Goal: Transaction & Acquisition: Purchase product/service

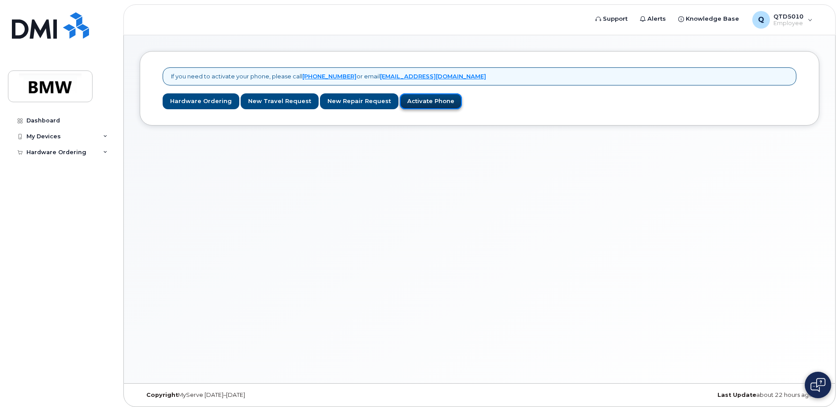
click at [413, 106] on link "Activate Phone" at bounding box center [431, 101] width 62 height 16
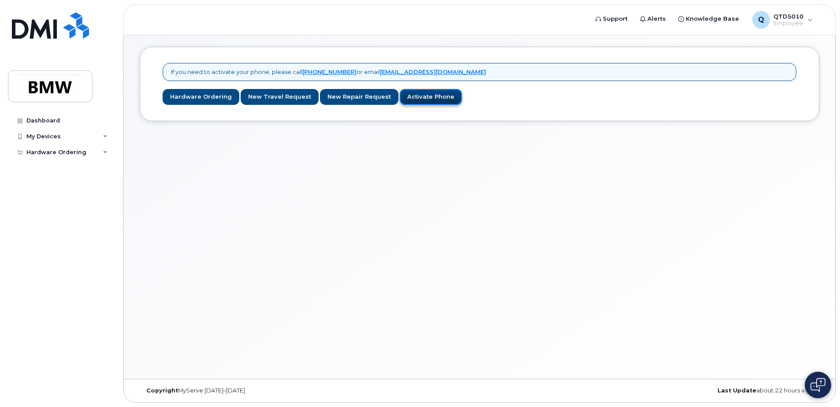
click at [415, 99] on link "Activate Phone" at bounding box center [431, 97] width 62 height 16
click at [423, 97] on link "Activate Phone" at bounding box center [431, 97] width 62 height 16
click at [103, 132] on div "My Devices" at bounding box center [61, 137] width 107 height 16
click at [66, 151] on link "Add Device" at bounding box center [68, 153] width 91 height 17
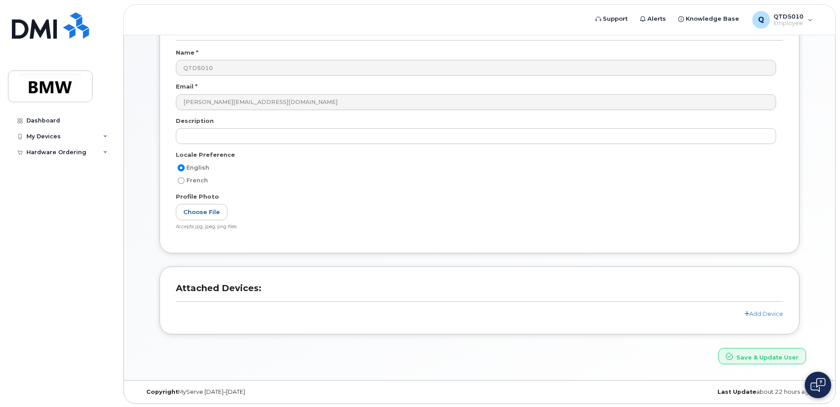
scroll to position [78, 0]
click at [761, 315] on link "Add Device" at bounding box center [763, 312] width 39 height 7
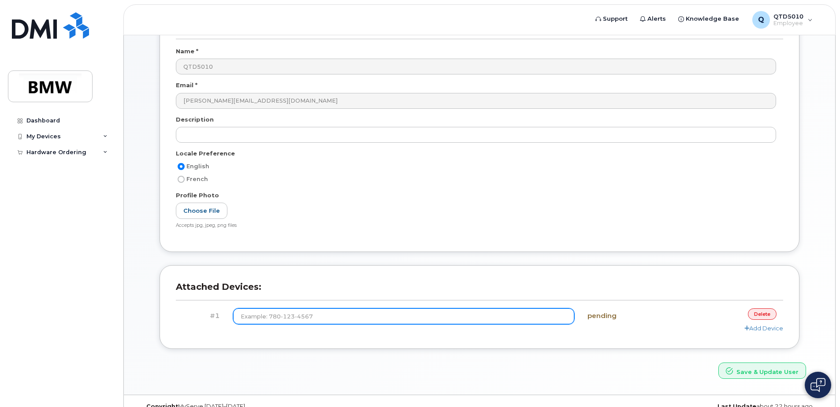
click at [318, 319] on input at bounding box center [403, 316] width 341 height 16
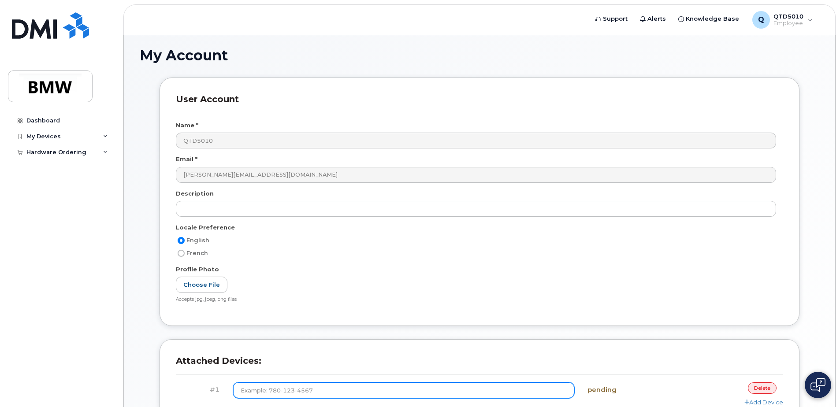
scroll to position [0, 0]
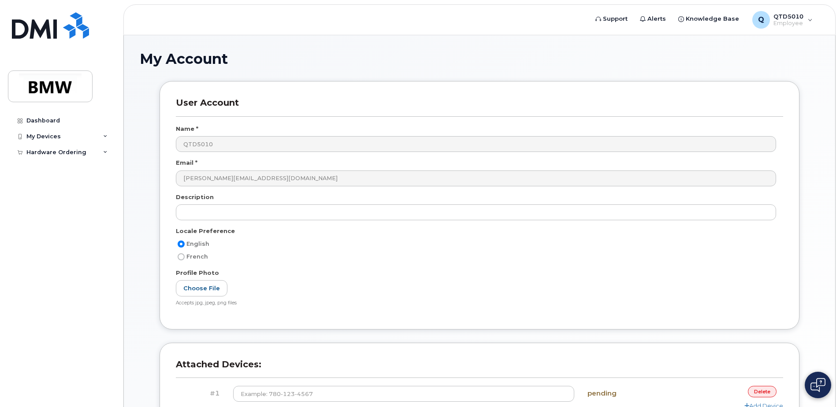
click at [759, 390] on link "delete" at bounding box center [762, 391] width 29 height 11
click at [65, 154] on div "Hardware Ordering" at bounding box center [56, 152] width 60 height 7
click at [60, 167] on div "New Order" at bounding box center [46, 168] width 33 height 8
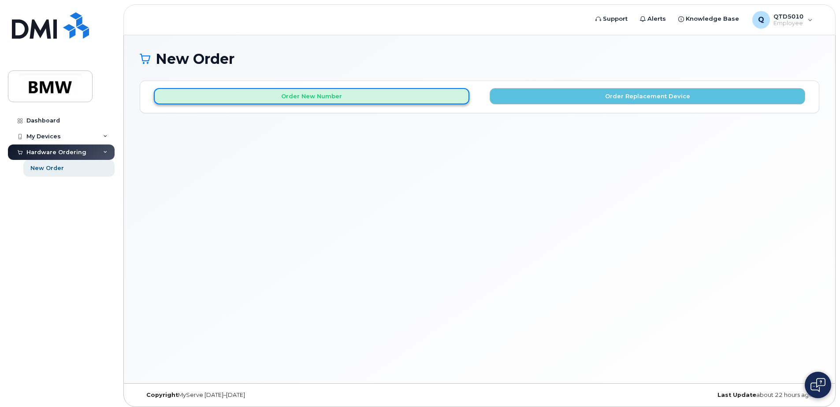
click at [249, 99] on button "Order New Number" at bounding box center [311, 96] width 315 height 16
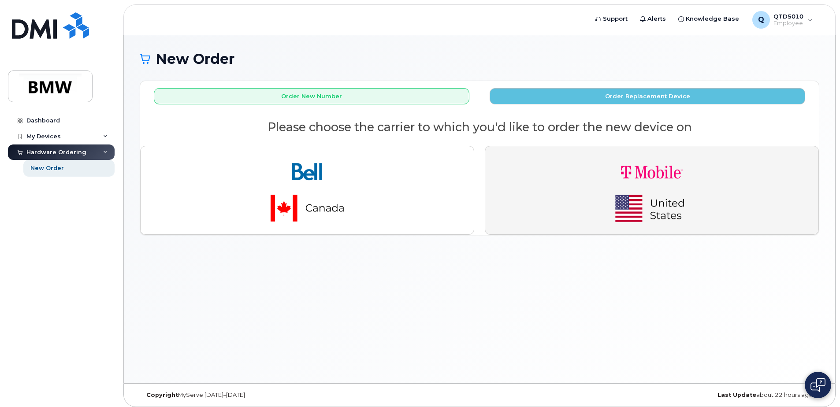
click at [682, 219] on img "button" at bounding box center [651, 190] width 123 height 74
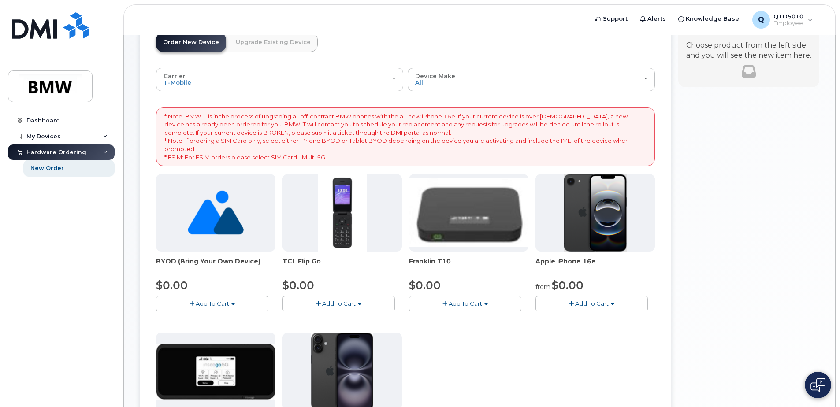
scroll to position [61, 0]
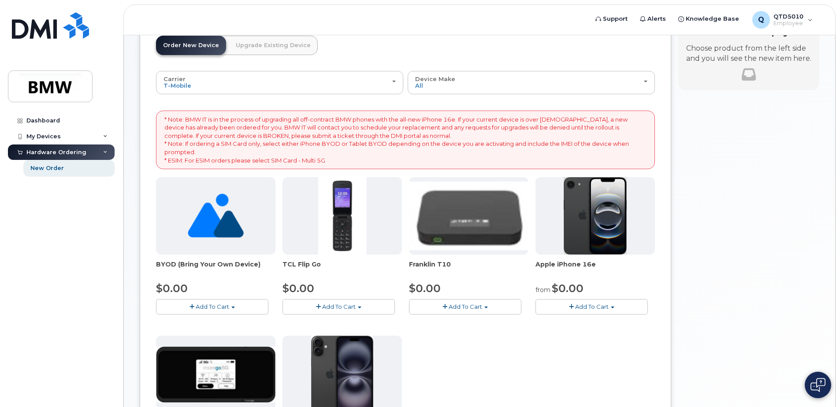
click at [213, 231] on img at bounding box center [216, 216] width 56 height 78
click at [217, 304] on span "Add To Cart" at bounding box center [212, 306] width 33 height 7
click at [195, 320] on link "$0.00 - Activation" at bounding box center [200, 323] width 84 height 11
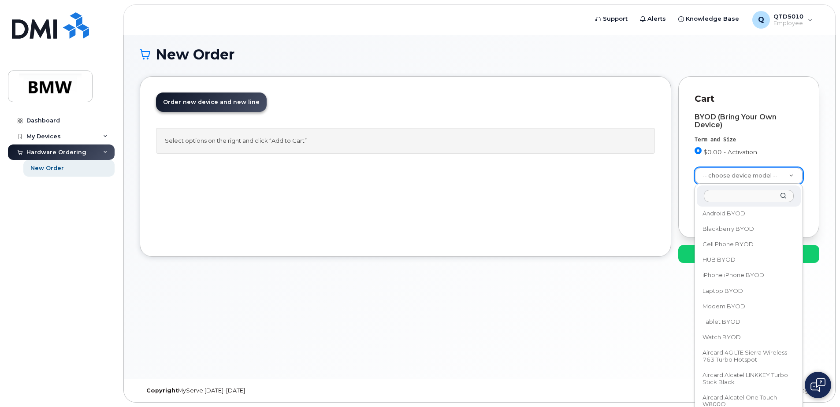
scroll to position [33, 0]
select select "2421"
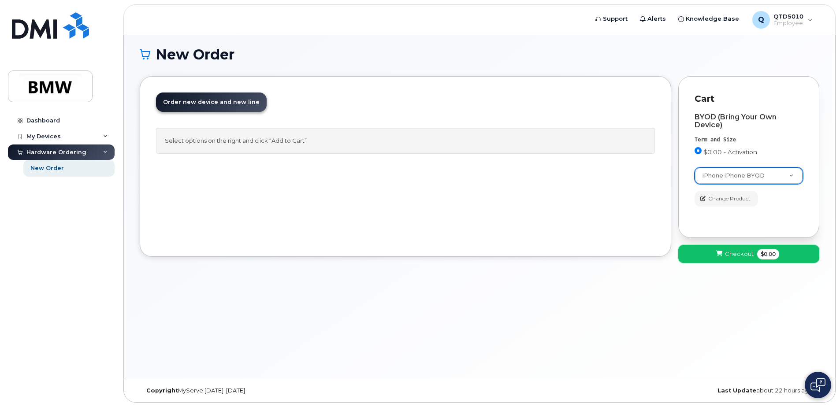
click at [724, 256] on button "Checkout $0.00" at bounding box center [748, 254] width 141 height 18
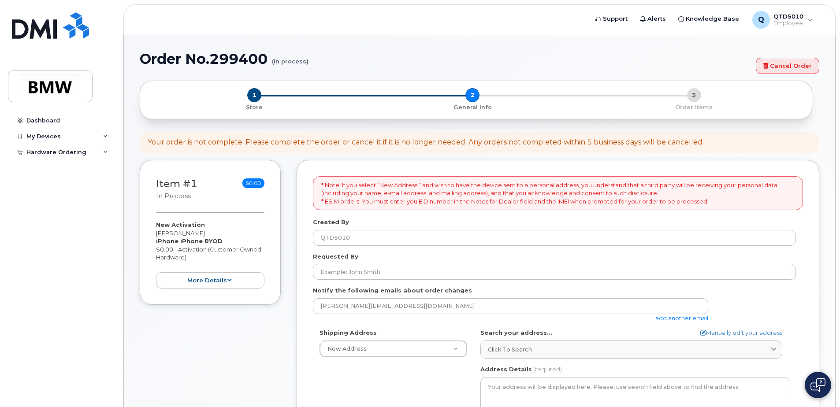
select select
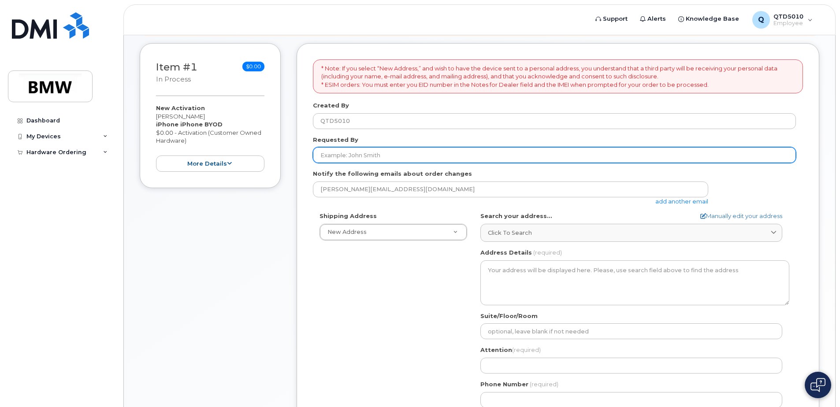
scroll to position [122, 0]
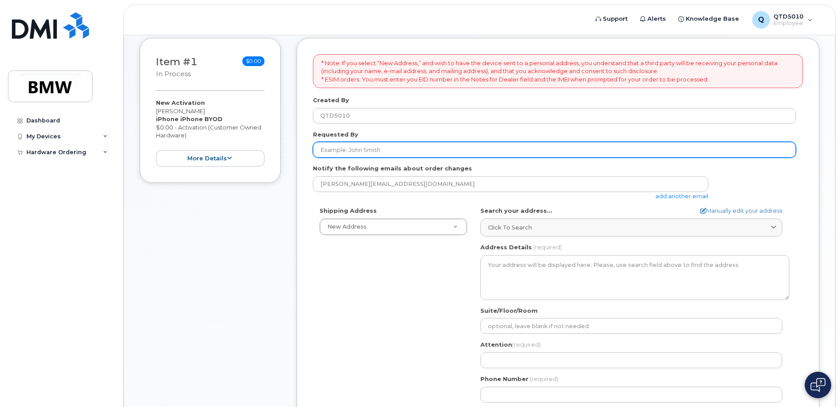
click at [387, 152] on input "Requested By" at bounding box center [554, 150] width 483 height 16
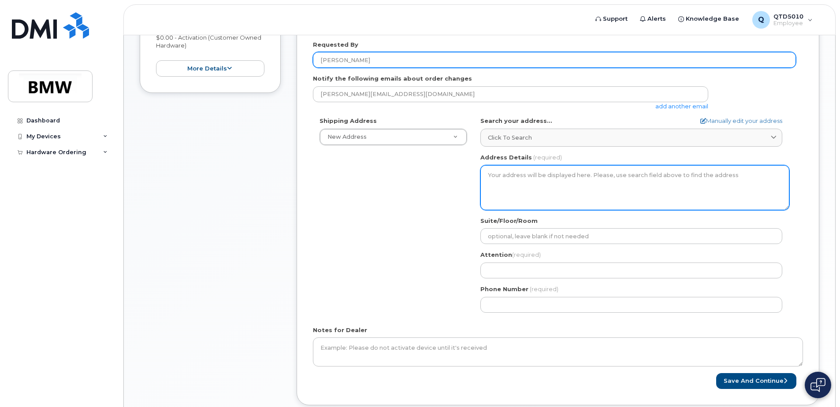
scroll to position [206, 0]
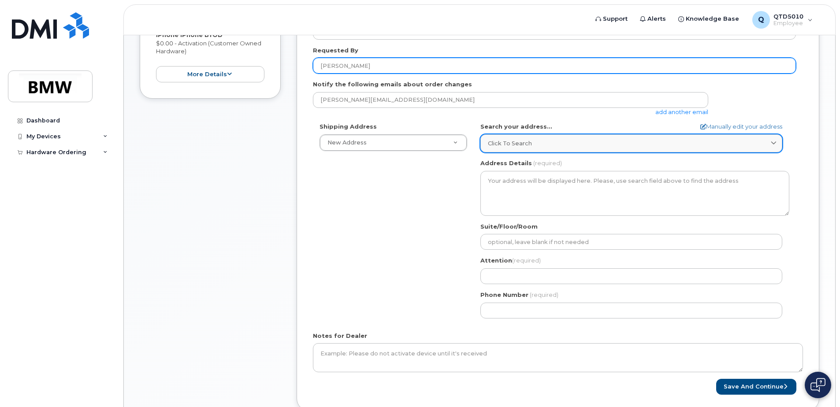
type input "[PERSON_NAME]"
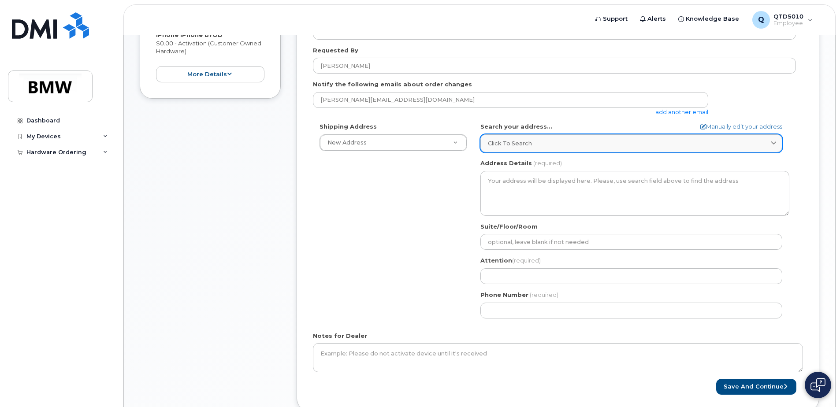
click at [555, 138] on link "Click to search" at bounding box center [631, 143] width 302 height 18
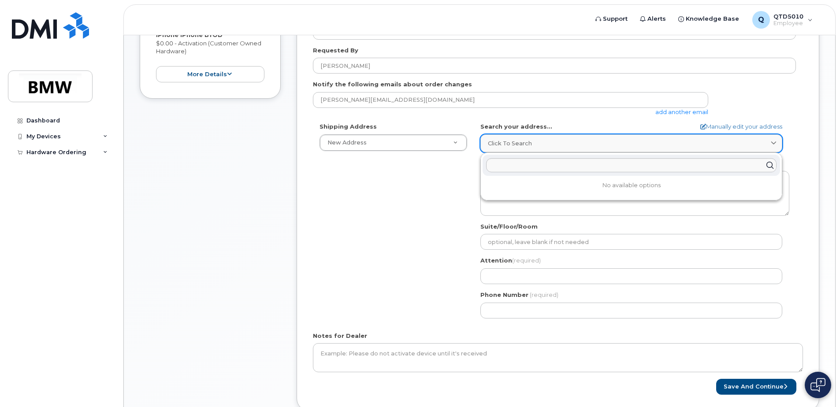
click at [564, 139] on div "Click to search" at bounding box center [631, 143] width 287 height 8
click at [457, 164] on div "Shipping Address New Address New Address BMW MC Plant BMW North America Financi…" at bounding box center [554, 223] width 483 height 202
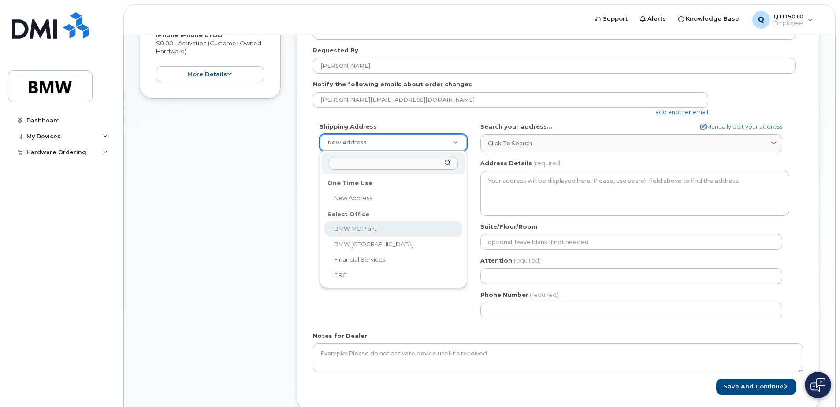
select select
type textarea "1400 Highway 101 S GREER SC 29651-6731 UNITED STATES Greer South Carolina 29651…"
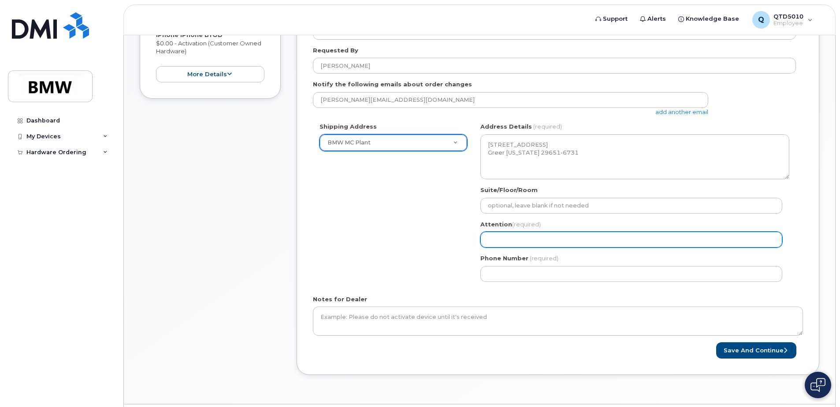
click at [590, 243] on input "Attention (required)" at bounding box center [631, 240] width 302 height 16
select select
type input "D"
select select
type input "Da"
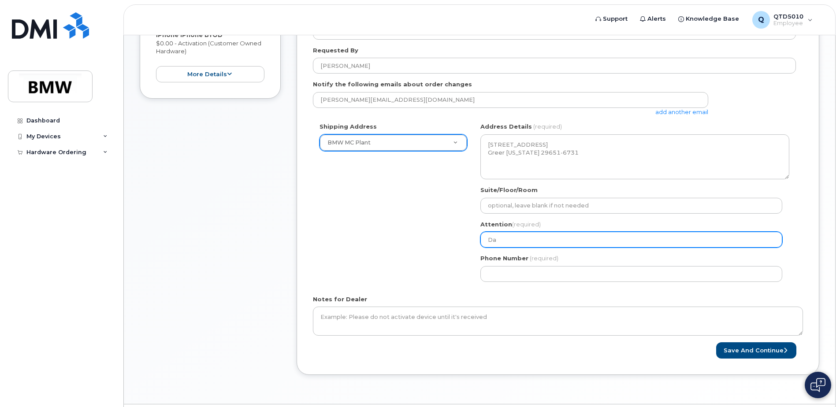
select select
type input "Dan"
select select
type input "Dani"
select select
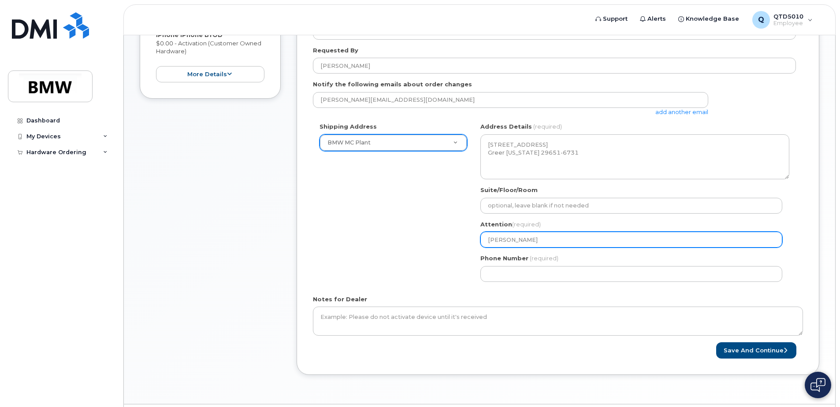
type input "Danie"
select select
type input "Daniel"
select select
type input "Daniel I"
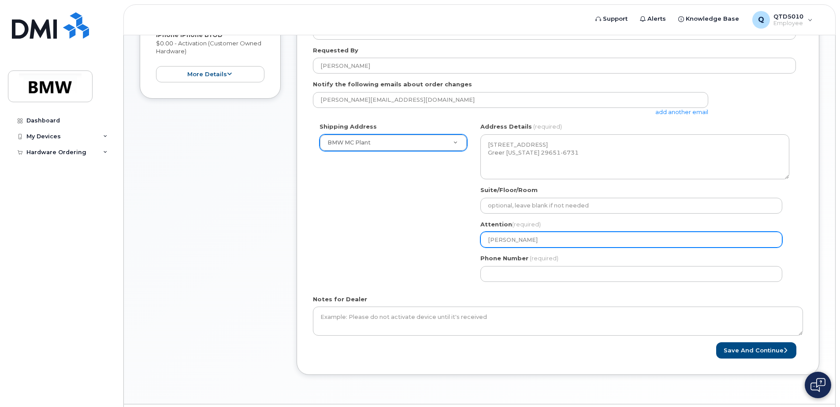
select select
type input "Daniel Im"
select select
type input "Daniel Ima"
select select
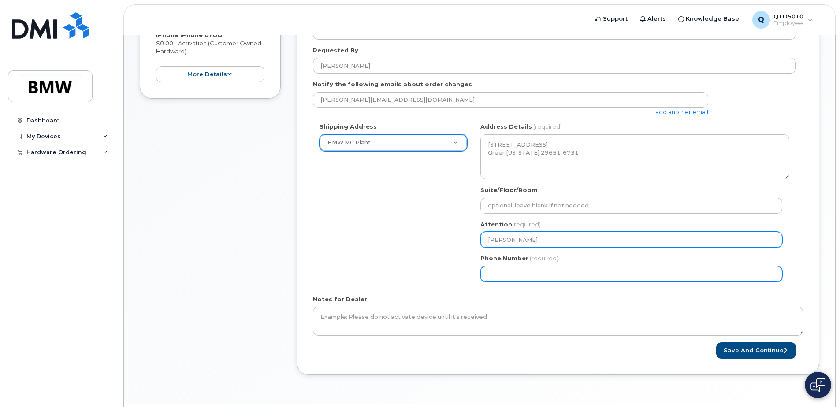
type input "[PERSON_NAME]"
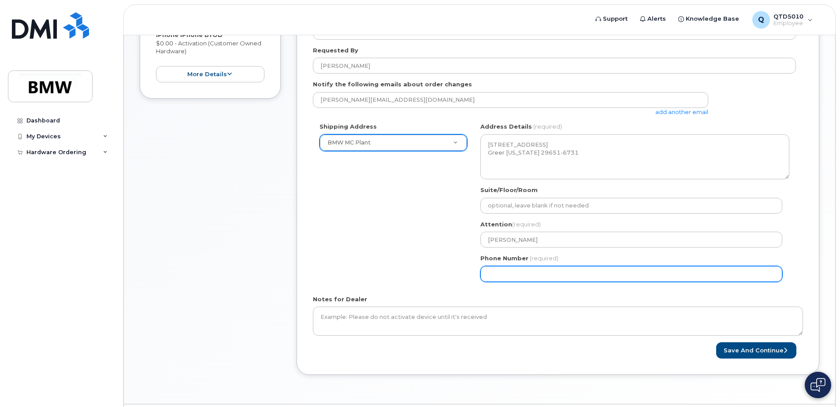
click at [519, 275] on input "Phone Number" at bounding box center [631, 274] width 302 height 16
click at [582, 274] on input "Phone Number" at bounding box center [631, 274] width 302 height 16
select select
type input "864802303"
select select
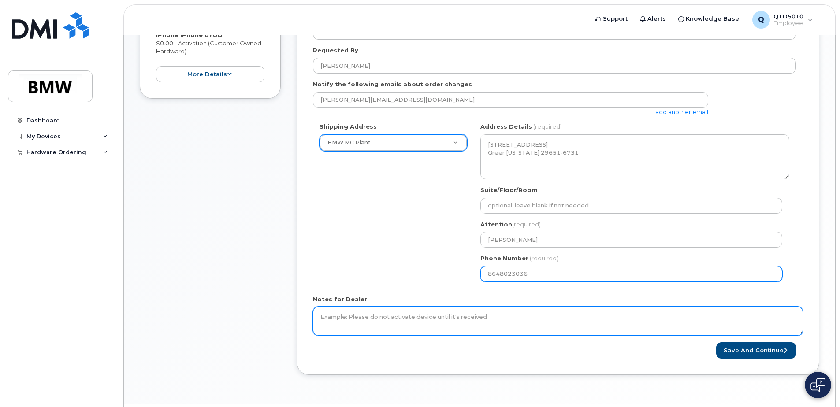
type input "8648023036"
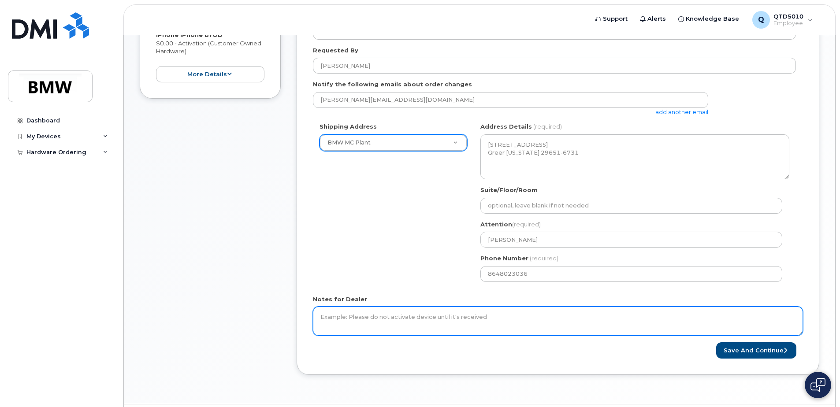
click at [484, 328] on textarea "Notes for Dealer" at bounding box center [558, 321] width 490 height 29
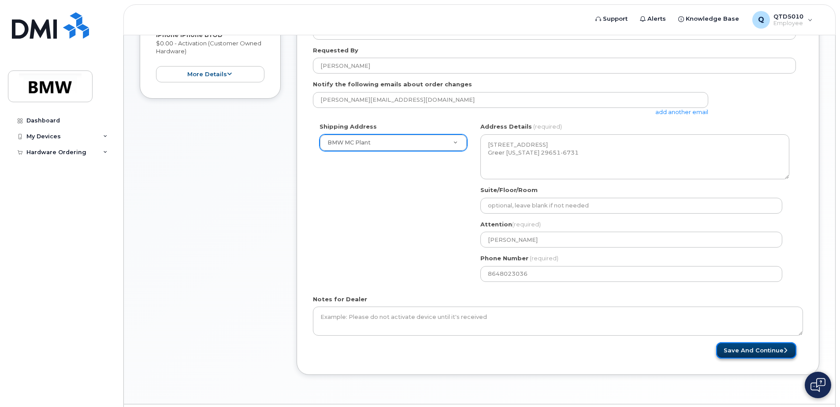
click at [748, 353] on button "Save and Continue" at bounding box center [756, 350] width 80 height 16
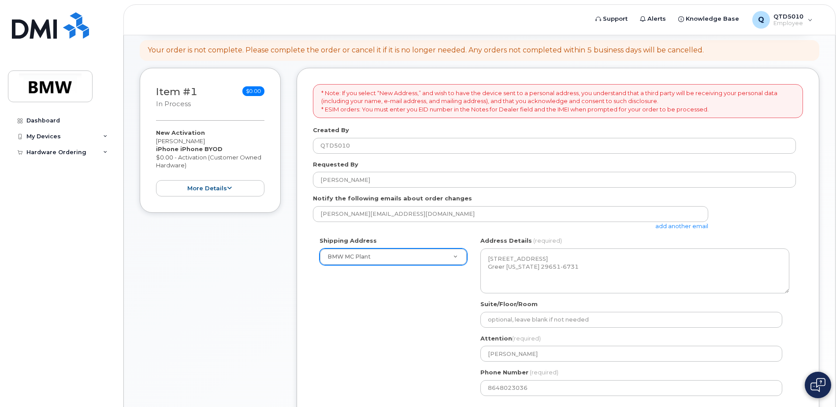
scroll to position [84, 0]
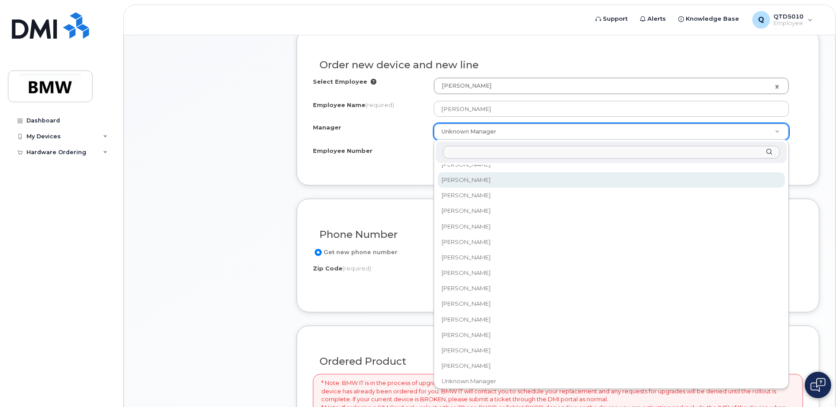
scroll to position [12093, 0]
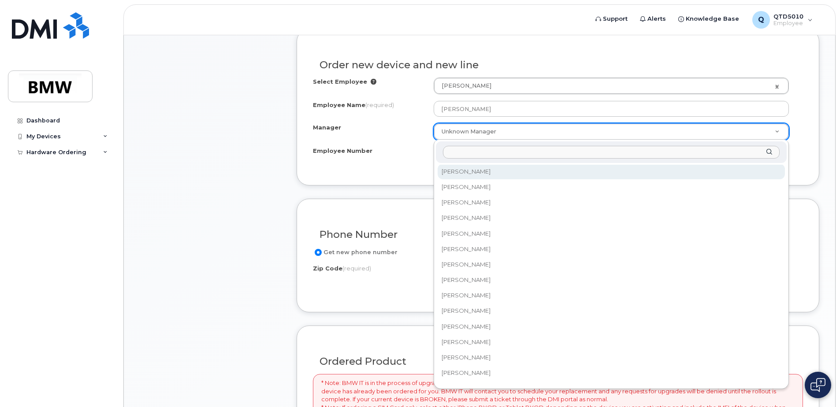
click at [490, 155] on input "Manager" at bounding box center [611, 152] width 337 height 13
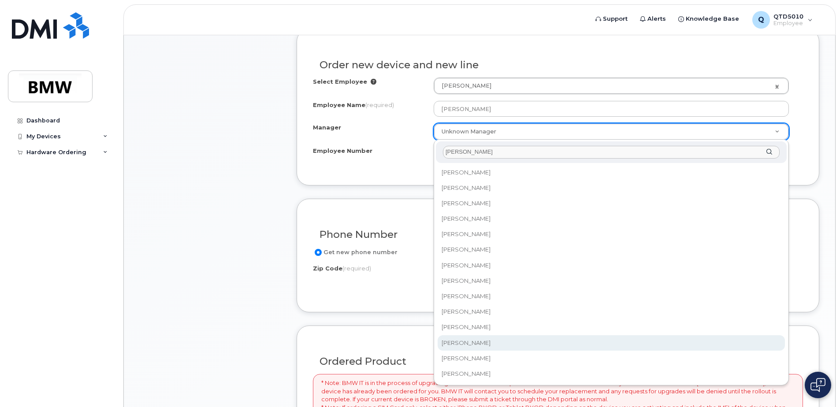
type input "ryan"
select select "1896324"
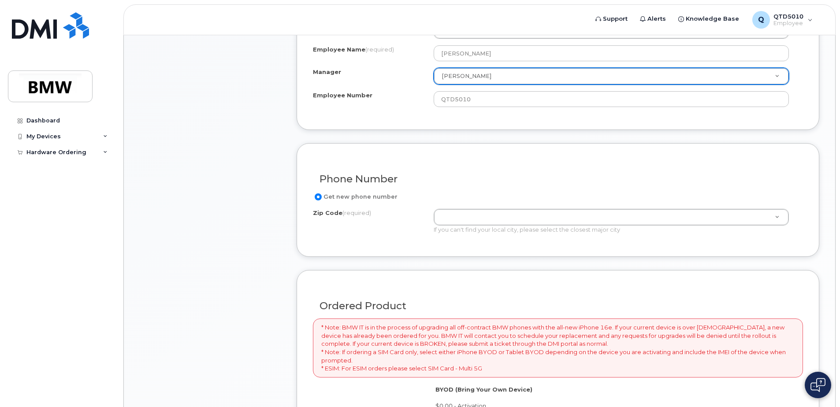
scroll to position [367, 0]
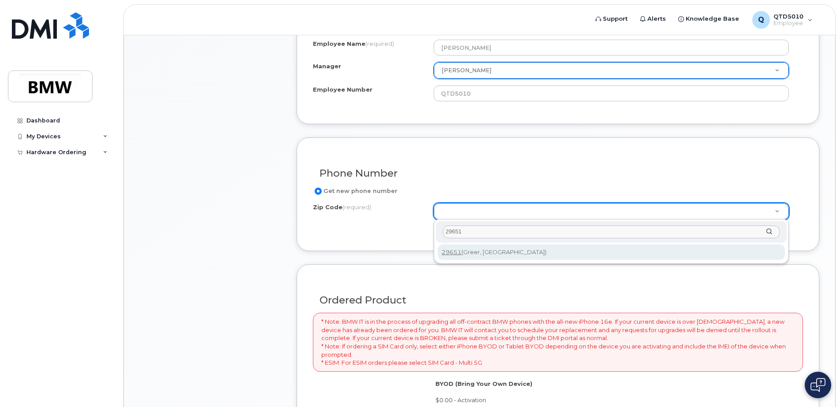
type input "29651"
type input "29651 (Greer, [GEOGRAPHIC_DATA])"
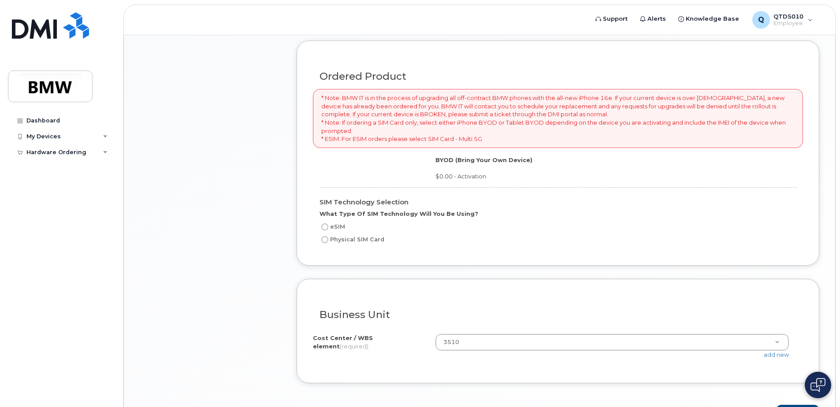
scroll to position [587, 0]
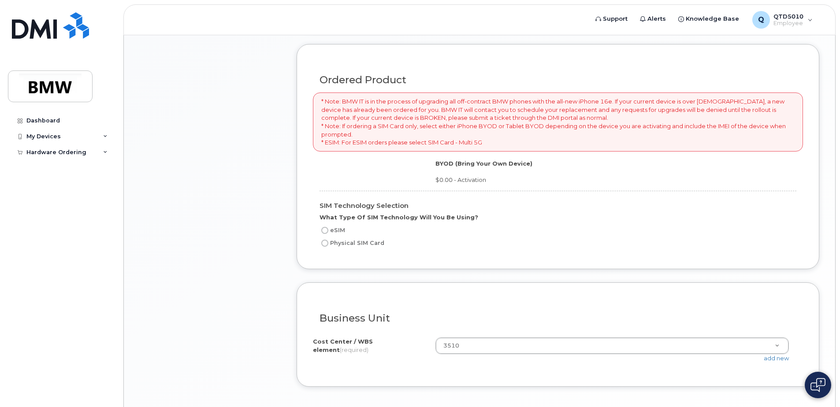
click at [323, 244] on input "Physical SIM Card" at bounding box center [324, 243] width 7 height 7
radio input "true"
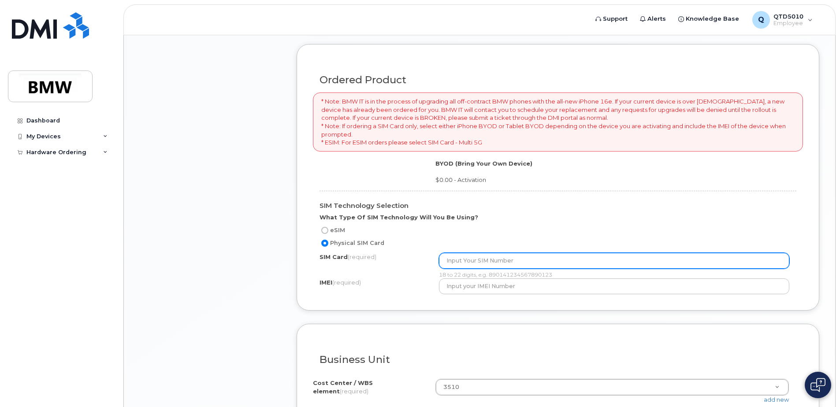
click at [493, 262] on input "text" at bounding box center [614, 261] width 351 height 16
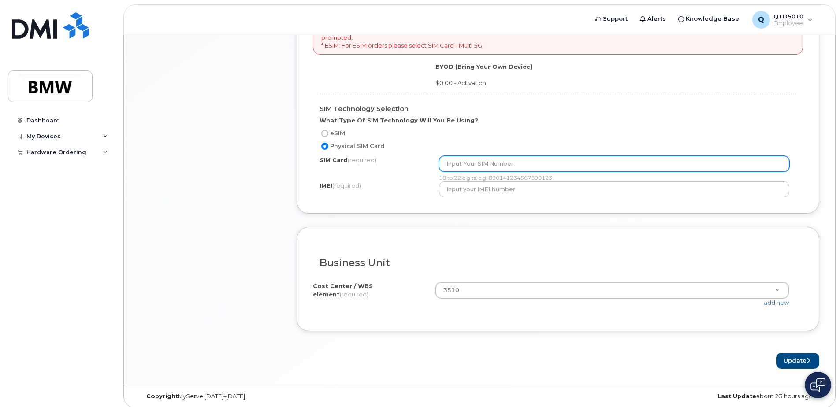
scroll to position [690, 0]
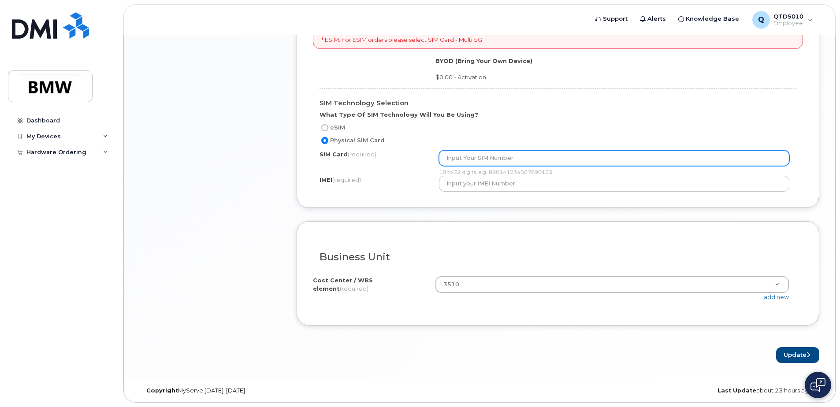
click at [488, 154] on input "text" at bounding box center [614, 158] width 351 height 16
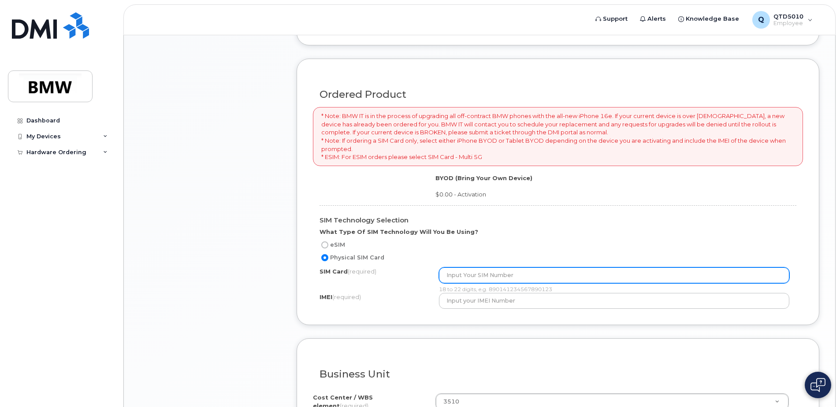
scroll to position [567, 0]
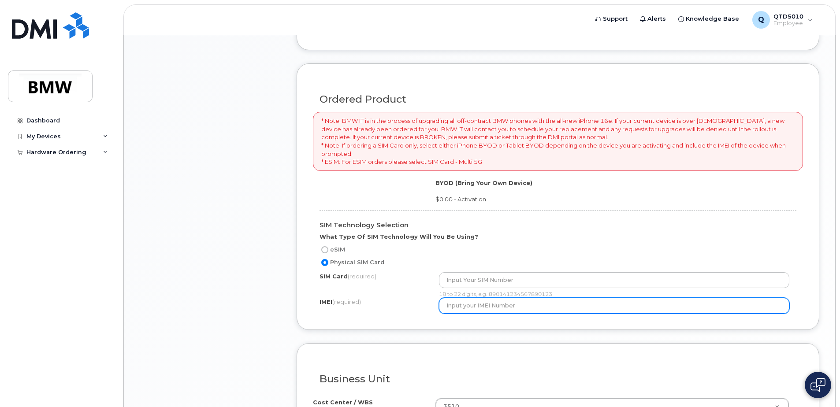
click at [518, 309] on input "text" at bounding box center [614, 306] width 351 height 16
click at [476, 310] on input "text" at bounding box center [614, 306] width 351 height 16
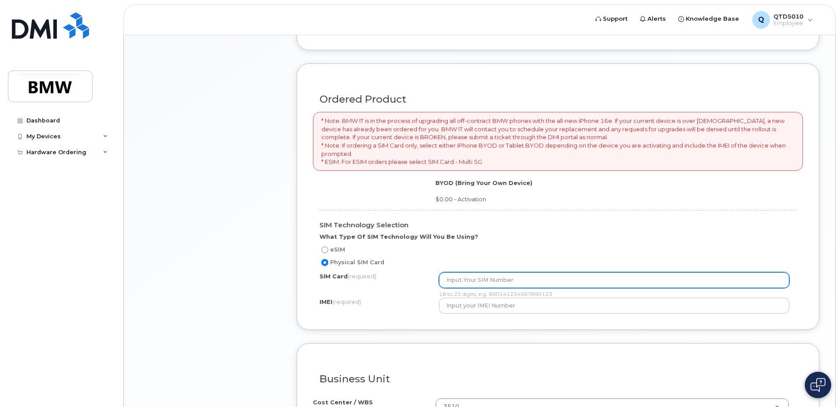
click at [482, 283] on input "text" at bounding box center [614, 280] width 351 height 16
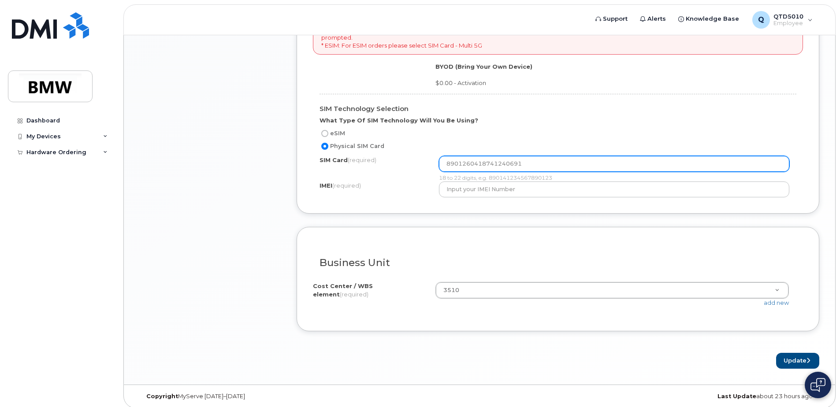
scroll to position [690, 0]
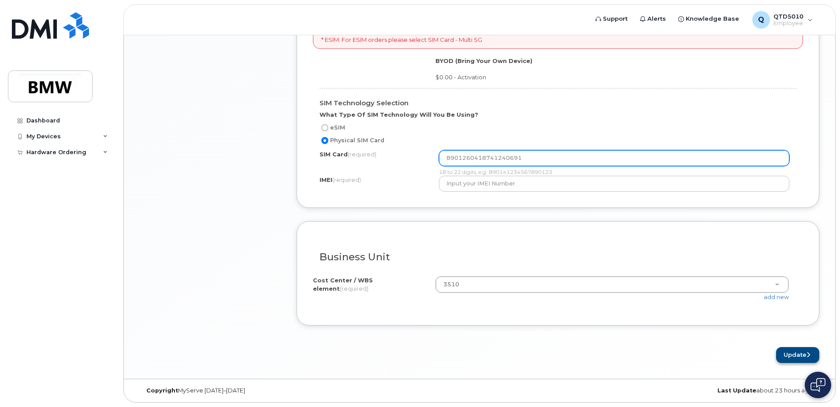
type input "8901260418741240691"
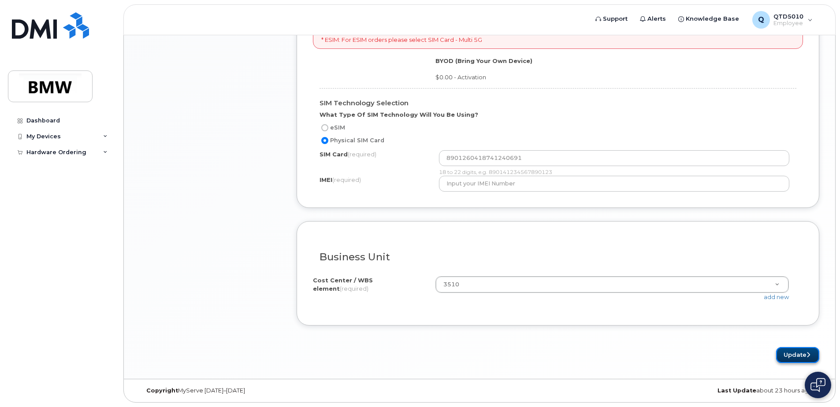
click at [808, 350] on button "Update" at bounding box center [797, 355] width 43 height 16
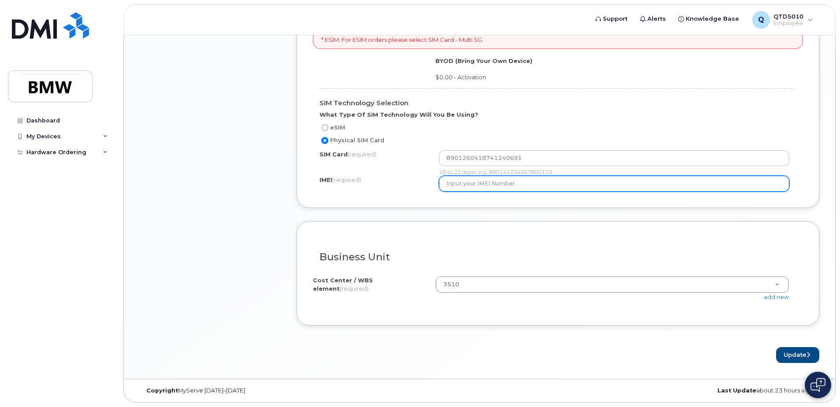
click at [523, 184] on input "text" at bounding box center [614, 184] width 351 height 16
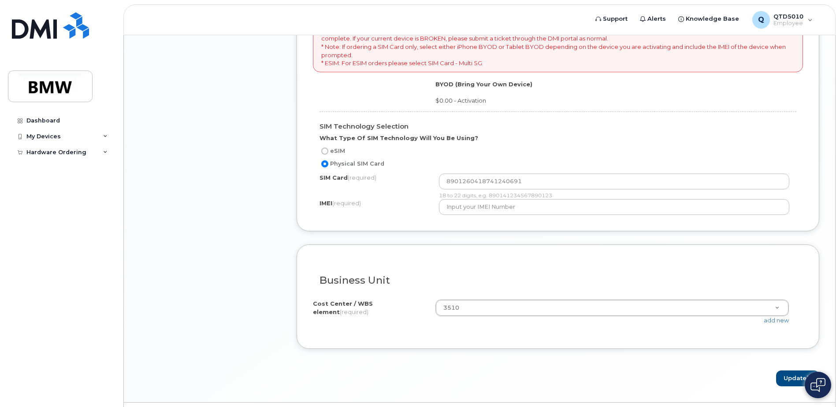
scroll to position [672, 0]
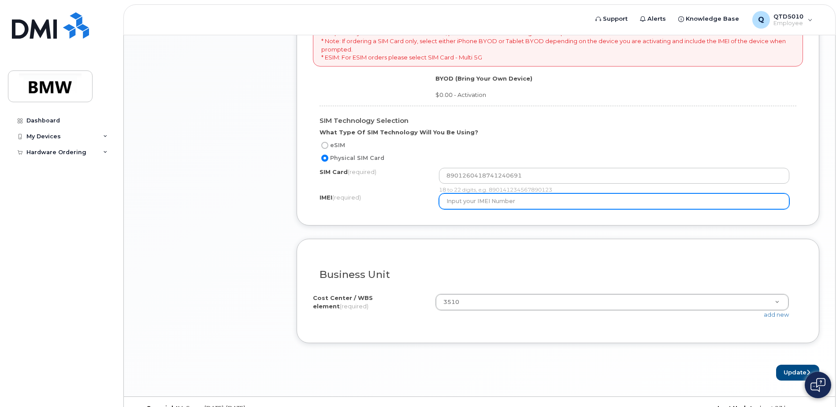
click at [497, 204] on input "text" at bounding box center [614, 201] width 351 height 16
drag, startPoint x: 522, startPoint y: 203, endPoint x: 469, endPoint y: 202, distance: 52.9
click at [469, 202] on input "text" at bounding box center [614, 201] width 351 height 16
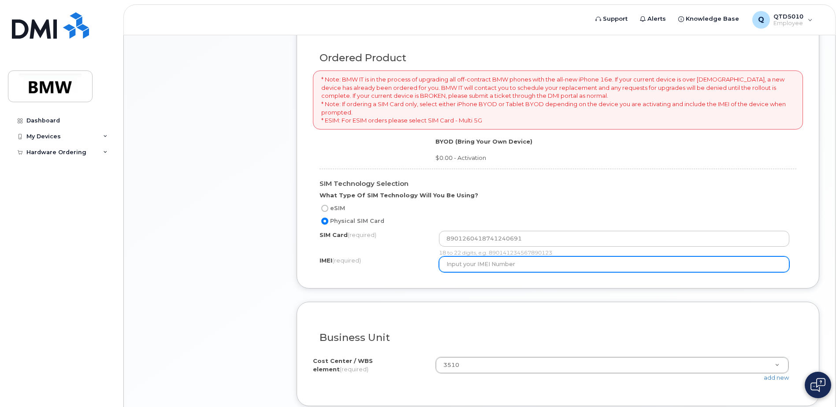
scroll to position [611, 0]
click at [489, 267] on input "text" at bounding box center [614, 263] width 351 height 16
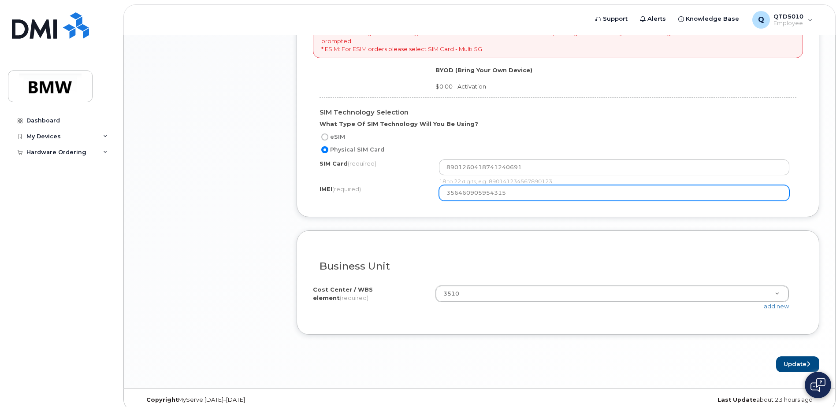
scroll to position [690, 0]
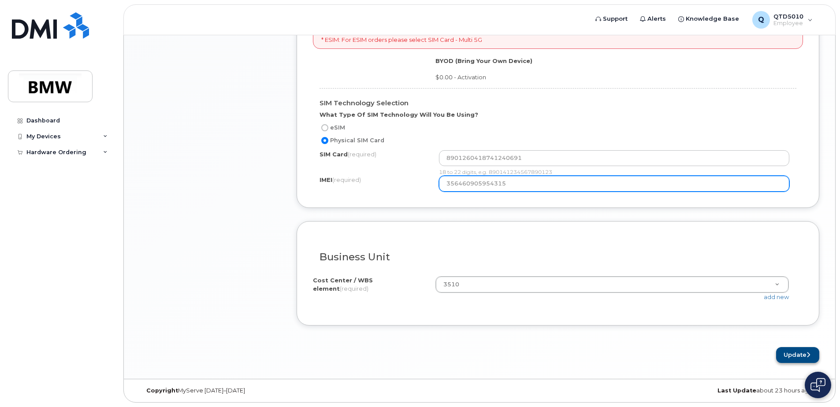
type input "356460905954315"
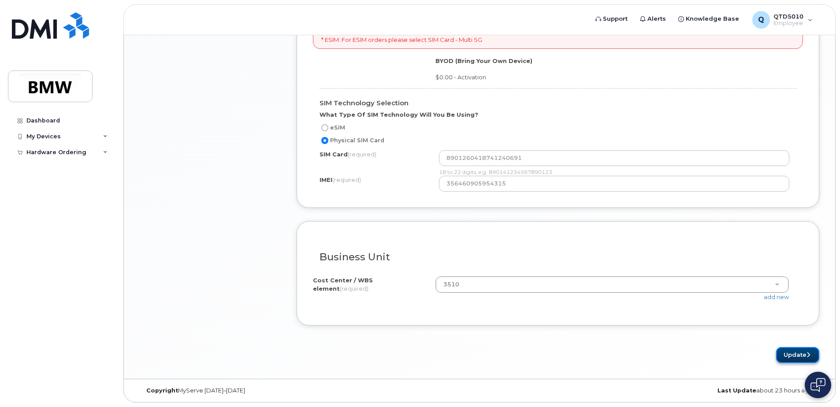
click at [810, 354] on button "Update" at bounding box center [797, 355] width 43 height 16
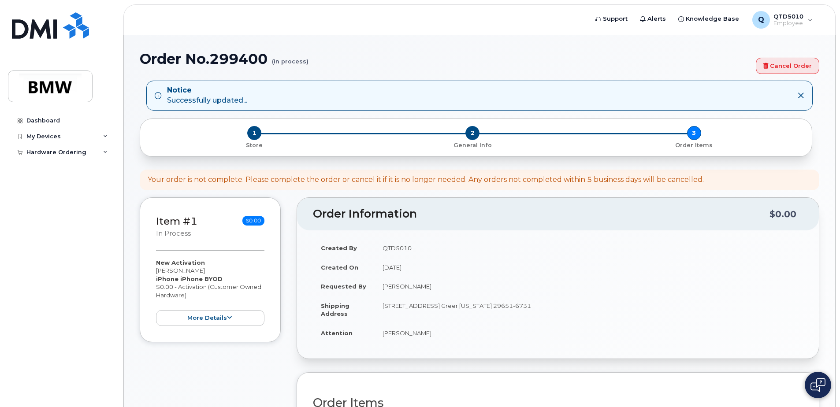
scroll to position [183, 0]
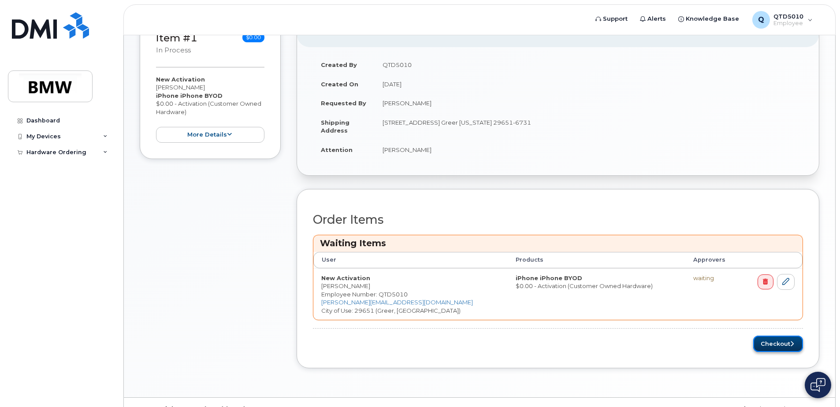
click at [786, 341] on button "Checkout" at bounding box center [778, 344] width 50 height 16
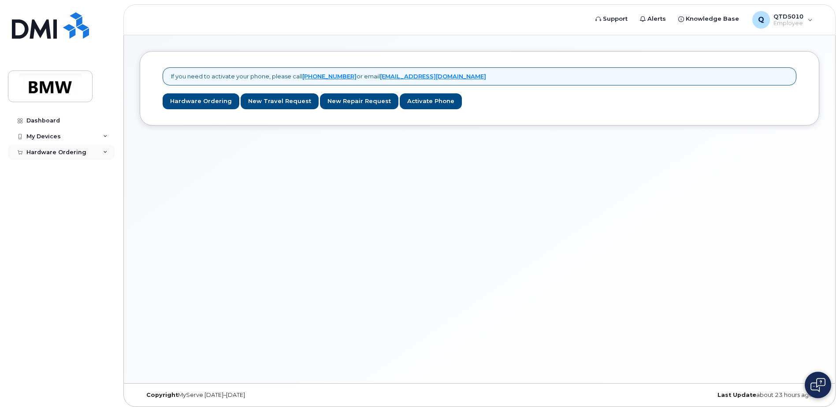
click at [60, 152] on div "Hardware Ordering" at bounding box center [56, 152] width 60 height 7
click at [54, 168] on div "My Orders" at bounding box center [46, 168] width 32 height 8
